Goal: Information Seeking & Learning: Learn about a topic

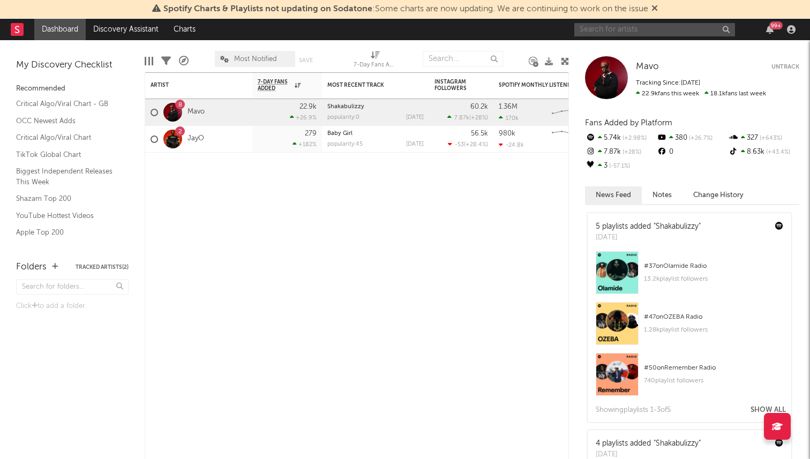
click at [621, 29] on input "text" at bounding box center [654, 29] width 161 height 13
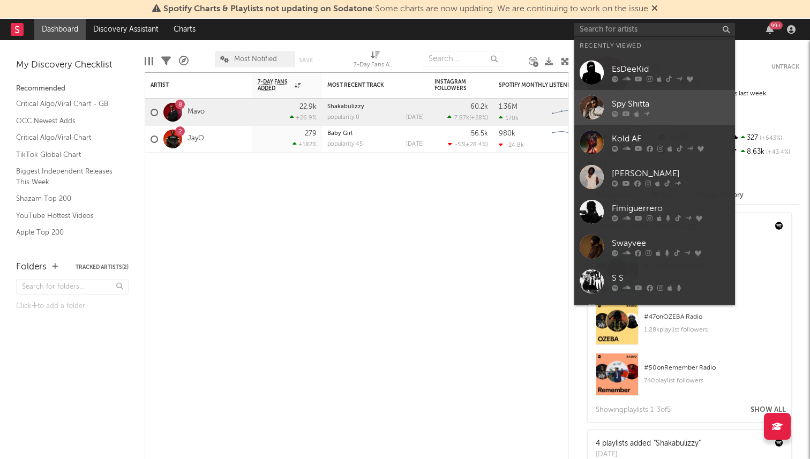
click at [638, 104] on div "Spy Shitta" at bounding box center [671, 103] width 118 height 13
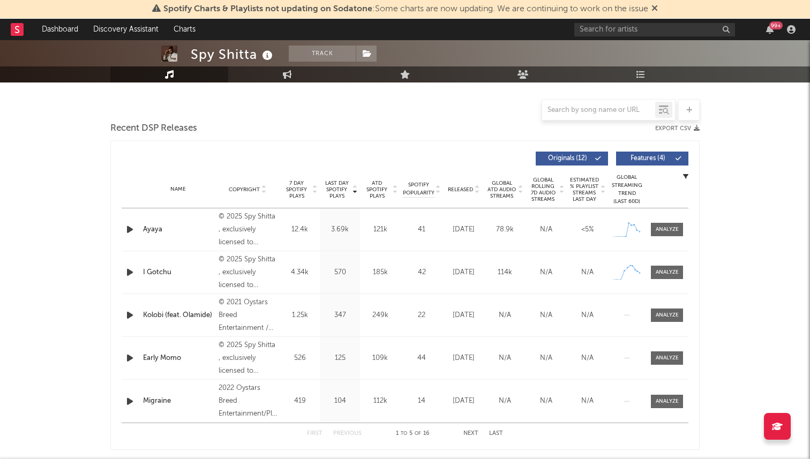
select select "6m"
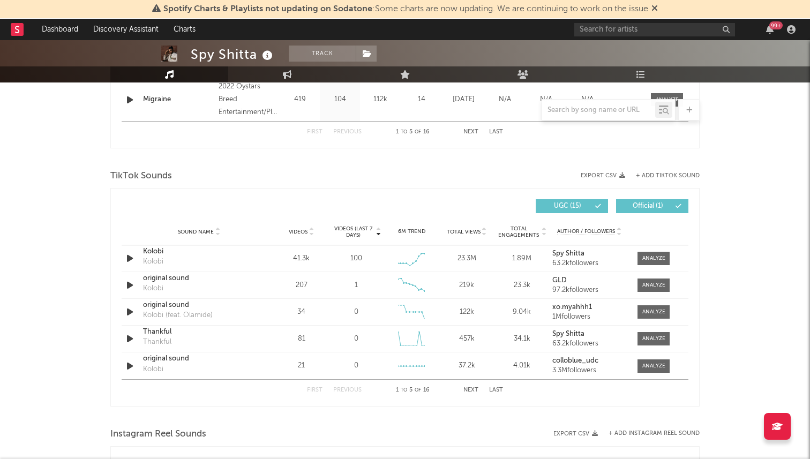
scroll to position [644, 0]
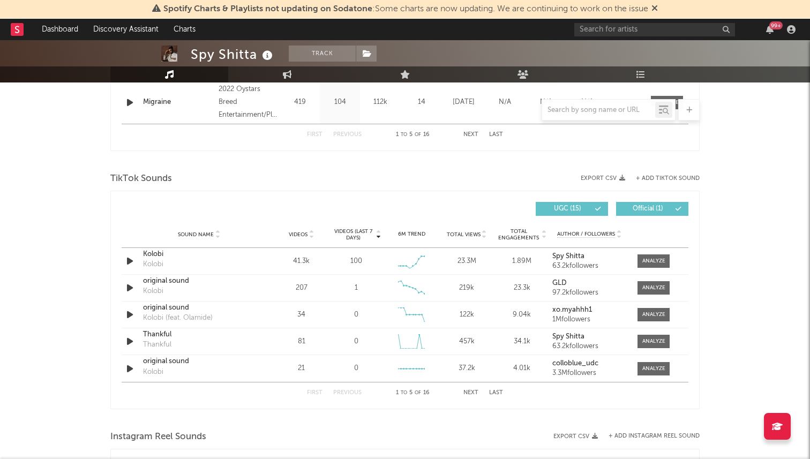
click at [472, 234] on span "Total Views" at bounding box center [464, 234] width 34 height 6
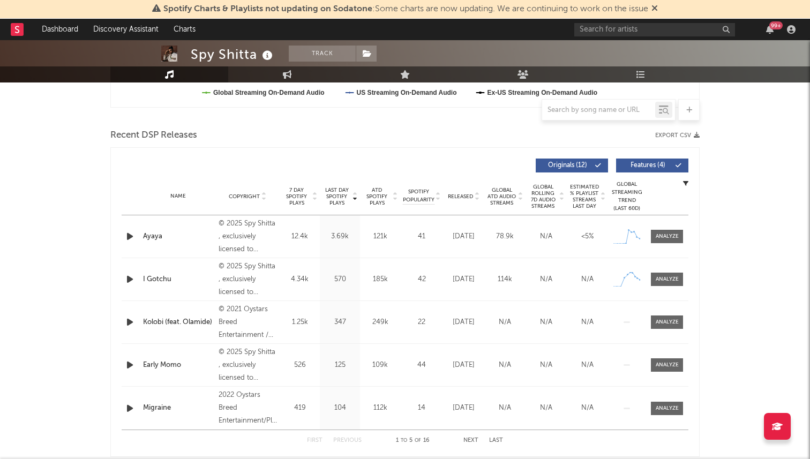
scroll to position [0, 0]
